Goal: Complete application form

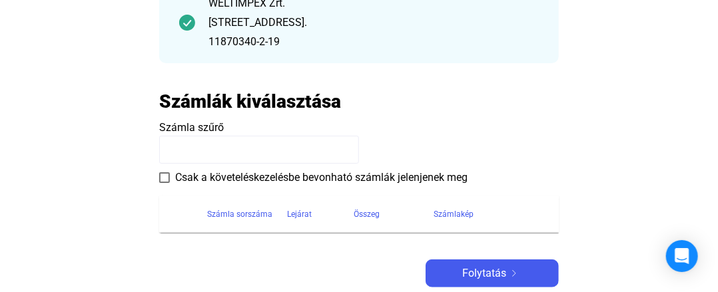
scroll to position [200, 0]
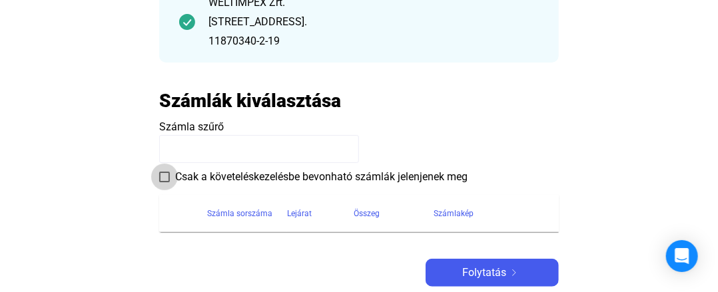
click at [162, 176] on span at bounding box center [164, 177] width 11 height 11
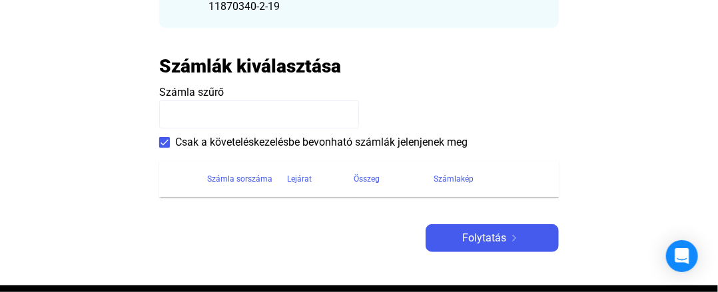
scroll to position [266, 0]
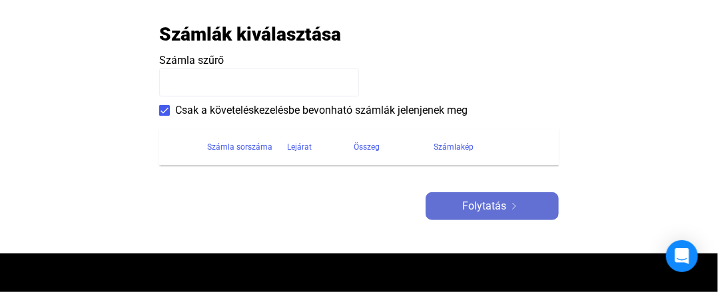
click at [491, 216] on button "Folytatás" at bounding box center [491, 206] width 133 height 28
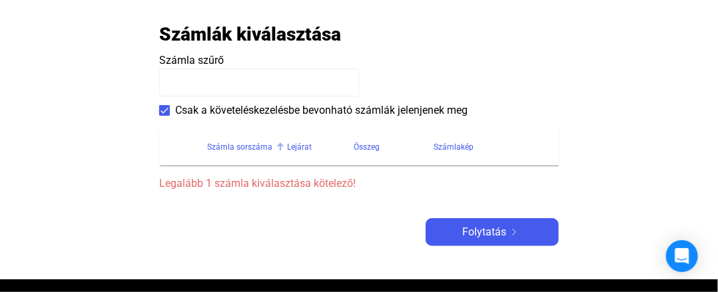
click at [234, 149] on div "Számla sorszáma" at bounding box center [239, 147] width 65 height 16
click at [301, 146] on div "Lejárat" at bounding box center [299, 147] width 25 height 16
click at [222, 164] on th "Számla sorszáma" at bounding box center [247, 146] width 80 height 37
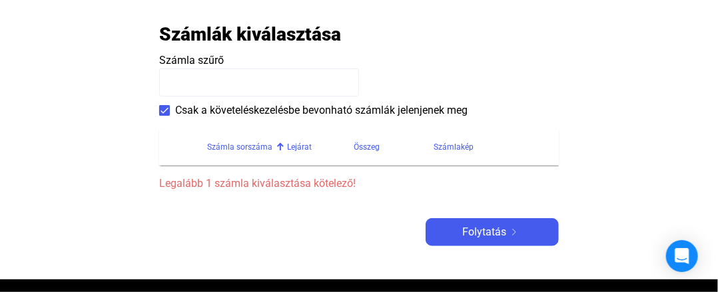
click at [212, 164] on th "Számla sorszáma" at bounding box center [247, 146] width 80 height 37
click at [192, 199] on div "Adós adatai Adós országa 🇭🇺 [GEOGRAPHIC_DATA] ([GEOGRAPHIC_DATA]) WELTIMPEX Zrt…" at bounding box center [358, 40] width 399 height 413
click at [191, 186] on span "Legalább 1 számla kiválasztása kötelező!" at bounding box center [358, 184] width 399 height 16
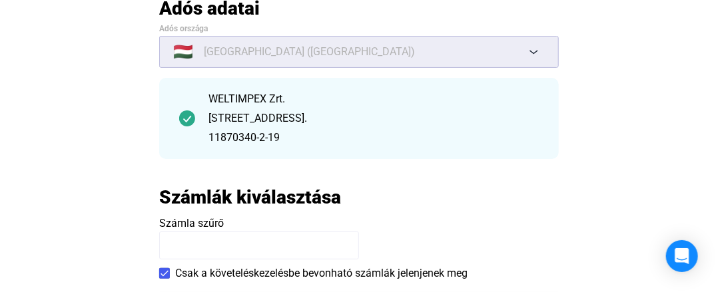
scroll to position [133, 0]
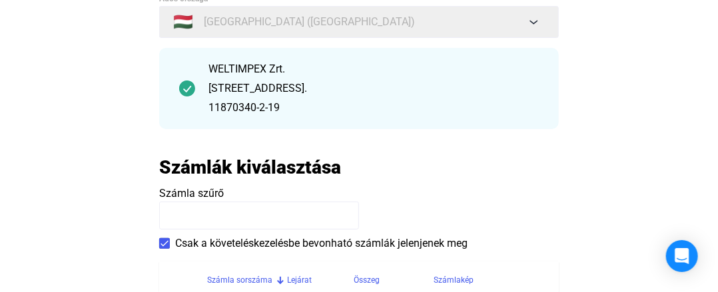
click at [276, 174] on h2 "Számlák kiválasztása" at bounding box center [250, 167] width 182 height 23
click at [198, 204] on input at bounding box center [259, 216] width 200 height 28
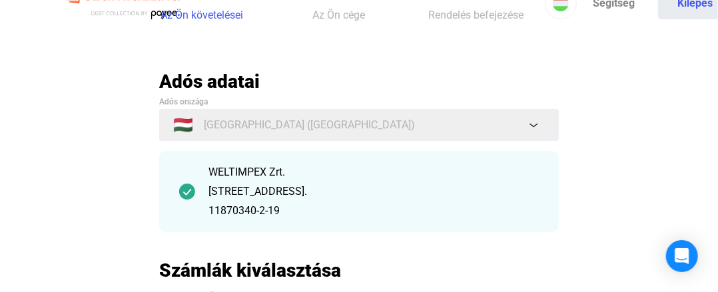
scroll to position [0, 0]
